Goal: Task Accomplishment & Management: Complete application form

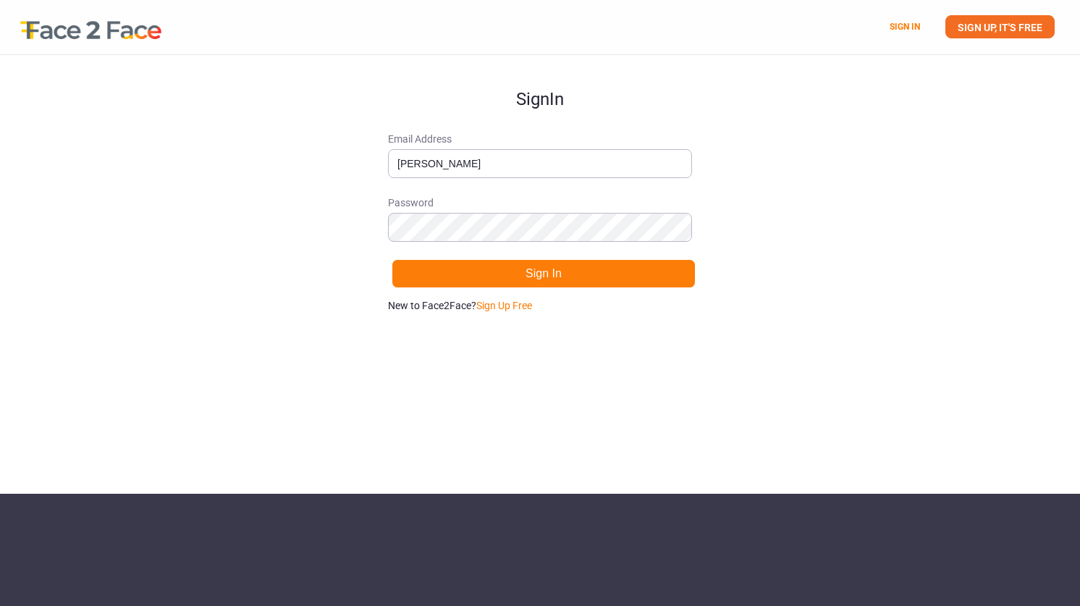
type input "[PERSON_NAME][EMAIL_ADDRESS][PERSON_NAME][DOMAIN_NAME]"
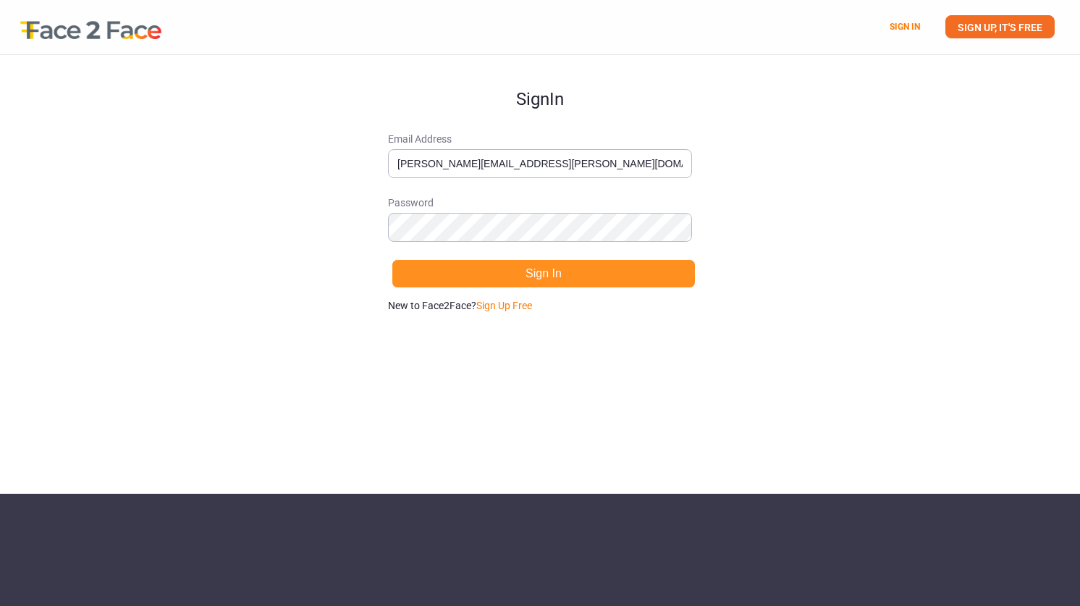
click at [598, 280] on button "Sign In" at bounding box center [544, 273] width 304 height 29
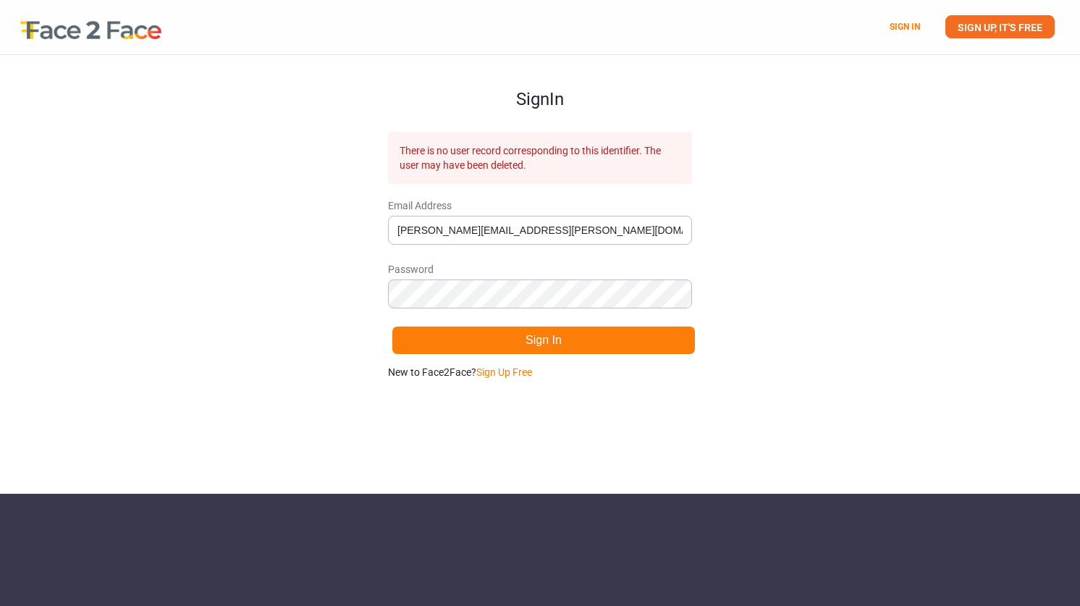
click at [518, 378] on p "New to Face2Face? Sign Up Free" at bounding box center [540, 372] width 304 height 14
click at [520, 374] on link "Sign Up Free" at bounding box center [504, 372] width 56 height 12
click at [1002, 17] on link "SIGN UP, IT'S FREE" at bounding box center [999, 26] width 109 height 23
click at [994, 28] on link "SIGN UP, IT'S FREE" at bounding box center [999, 26] width 109 height 23
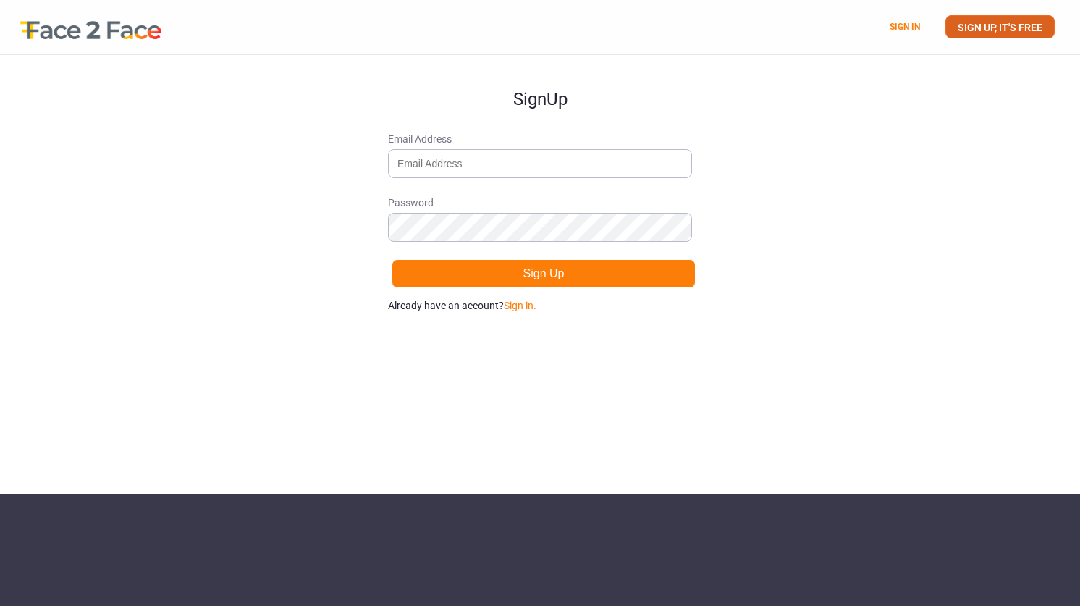
click at [1024, 28] on link "SIGN UP, IT'S FREE" at bounding box center [999, 26] width 109 height 23
click at [587, 155] on input "Email Address" at bounding box center [540, 163] width 304 height 29
type input "[PERSON_NAME][EMAIL_ADDRESS][PERSON_NAME][DOMAIN_NAME]"
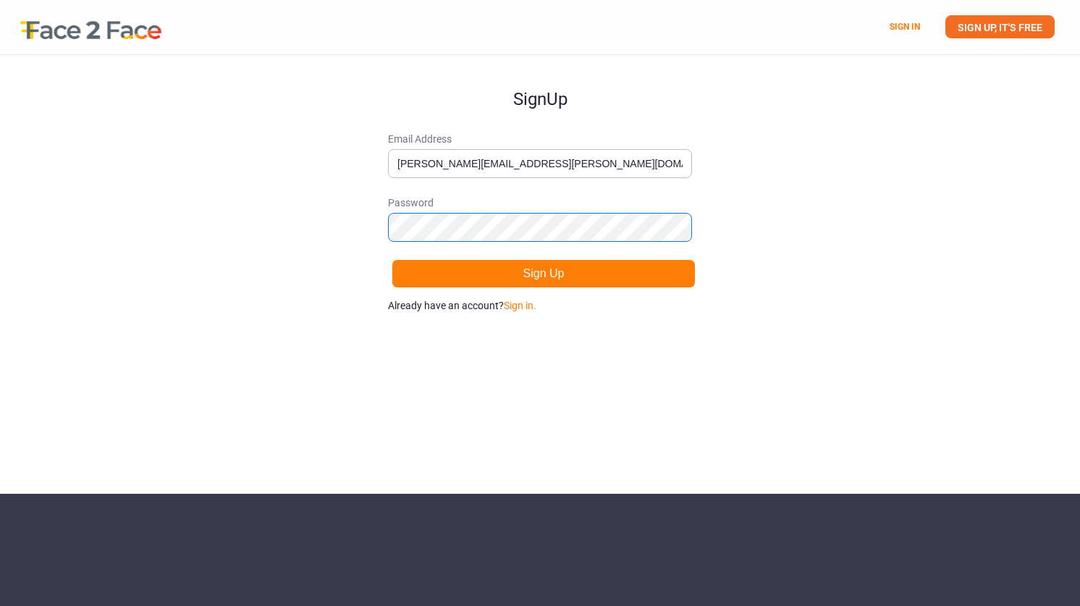
click at [392, 259] on button "Sign Up" at bounding box center [544, 273] width 304 height 29
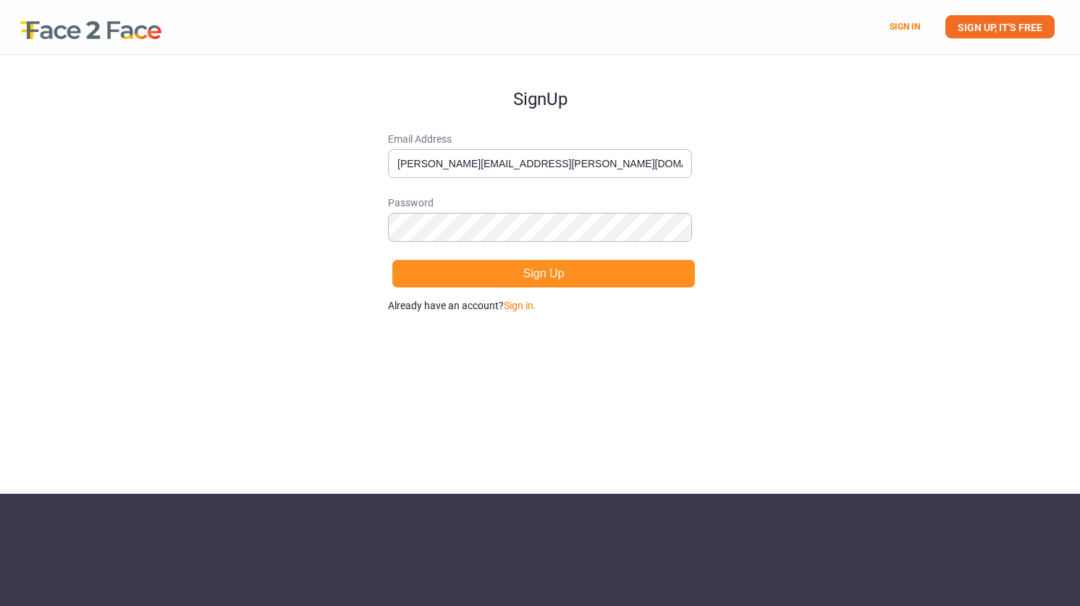
click at [557, 278] on button "Sign Up" at bounding box center [544, 273] width 304 height 29
